Goal: Transaction & Acquisition: Register for event/course

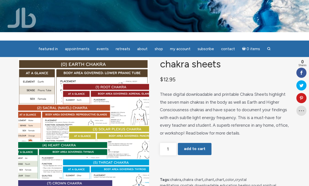
scroll to position [6, 0]
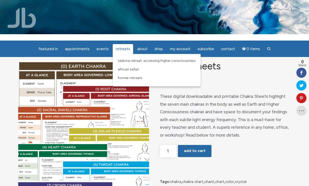
click at [122, 48] on span "Retreats" at bounding box center [123, 49] width 14 height 5
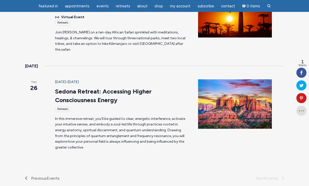
scroll to position [222, 0]
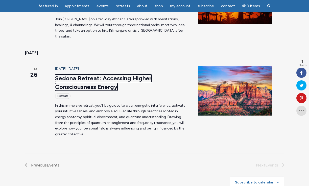
click at [123, 74] on link "Sedona Retreat: Accessing Higher Consciousness Energy" at bounding box center [103, 82] width 97 height 16
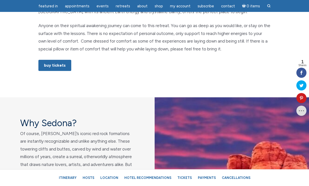
scroll to position [348, 0]
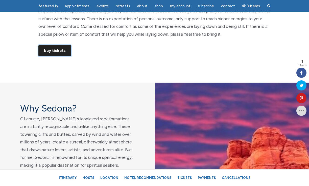
click at [58, 50] on link "Buy Tickets" at bounding box center [54, 50] width 33 height 11
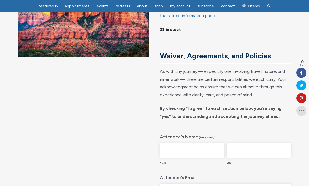
scroll to position [61, 0]
